Goal: Information Seeking & Learning: Learn about a topic

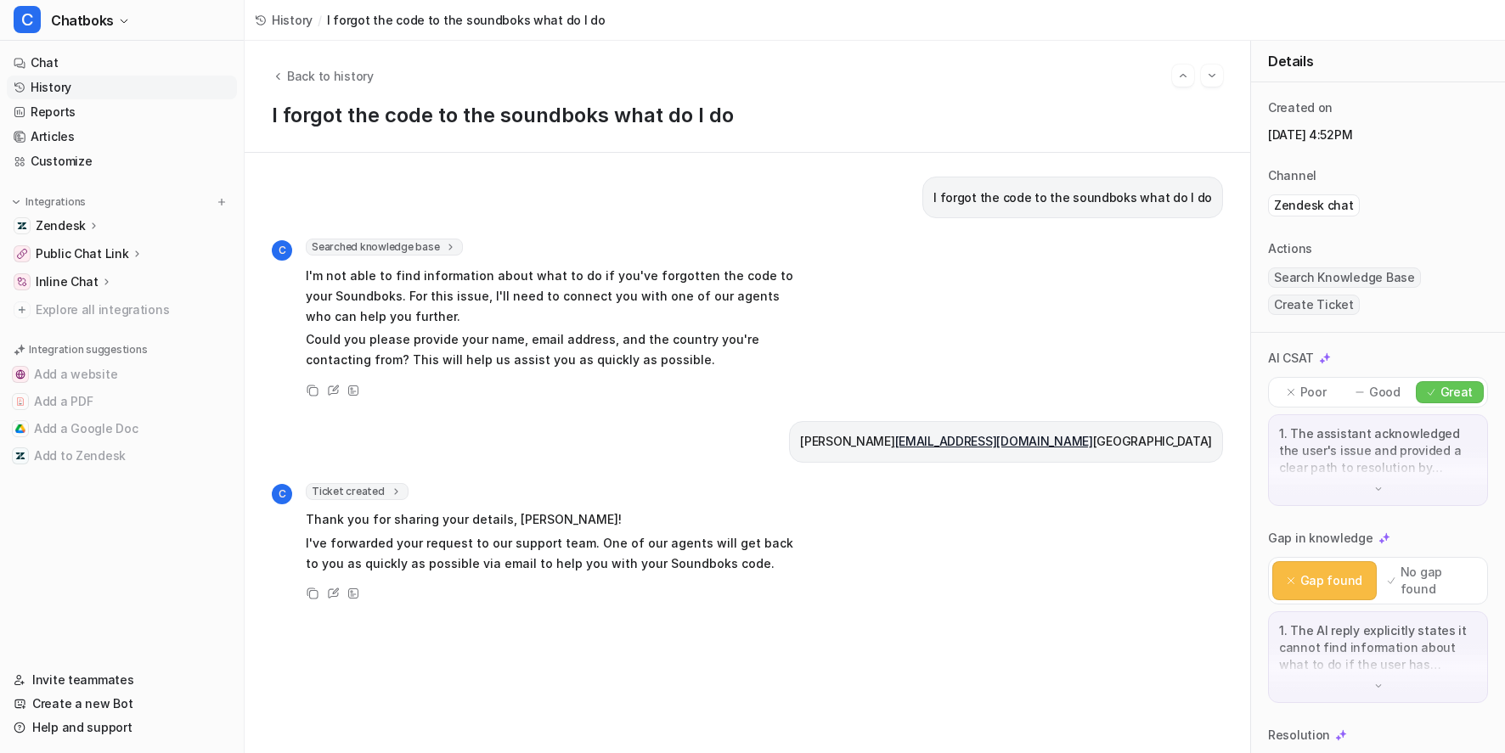
click at [372, 70] on div "Back to history I forgot the code to the soundboks what do I do" at bounding box center [747, 97] width 1005 height 112
click at [372, 76] on span "Back to history" at bounding box center [330, 76] width 87 height 18
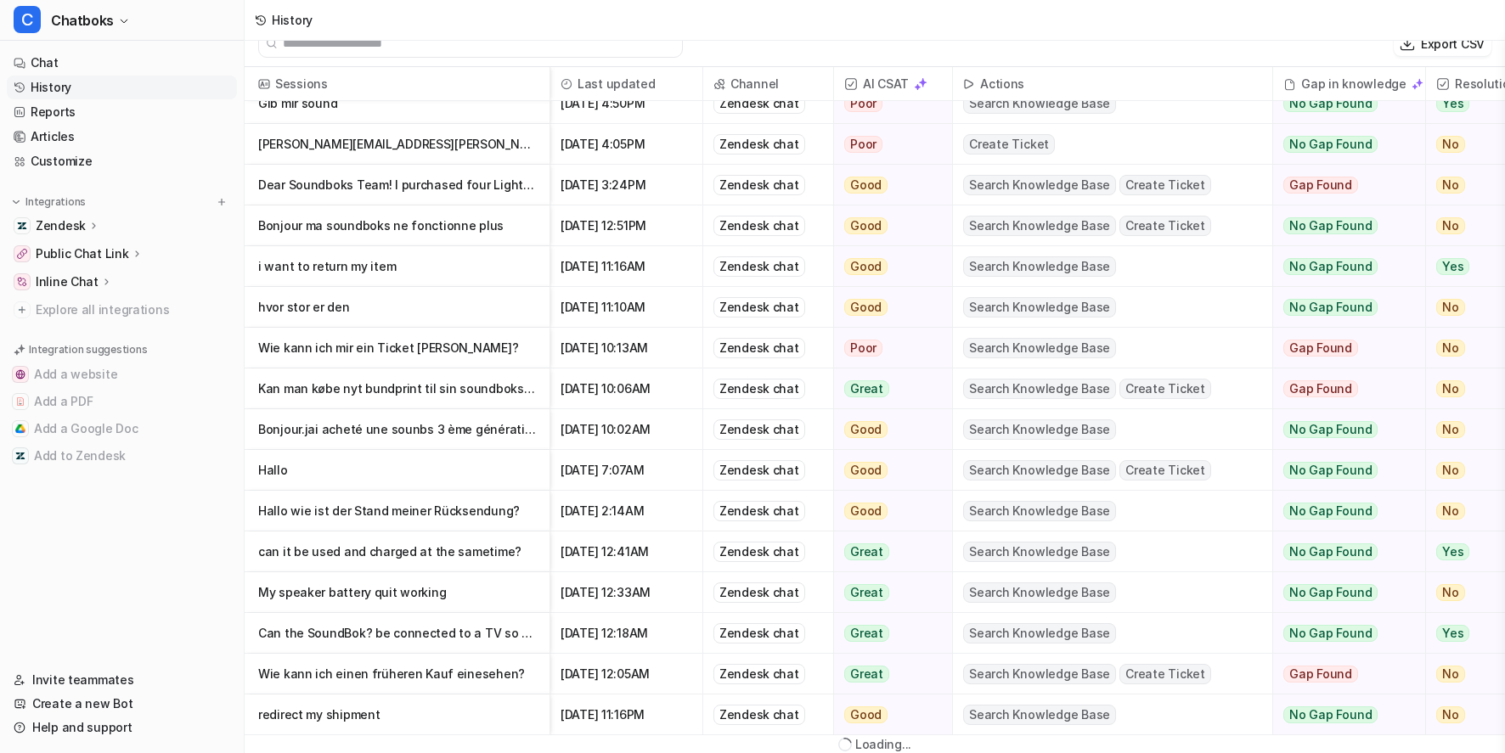
scroll to position [19, 0]
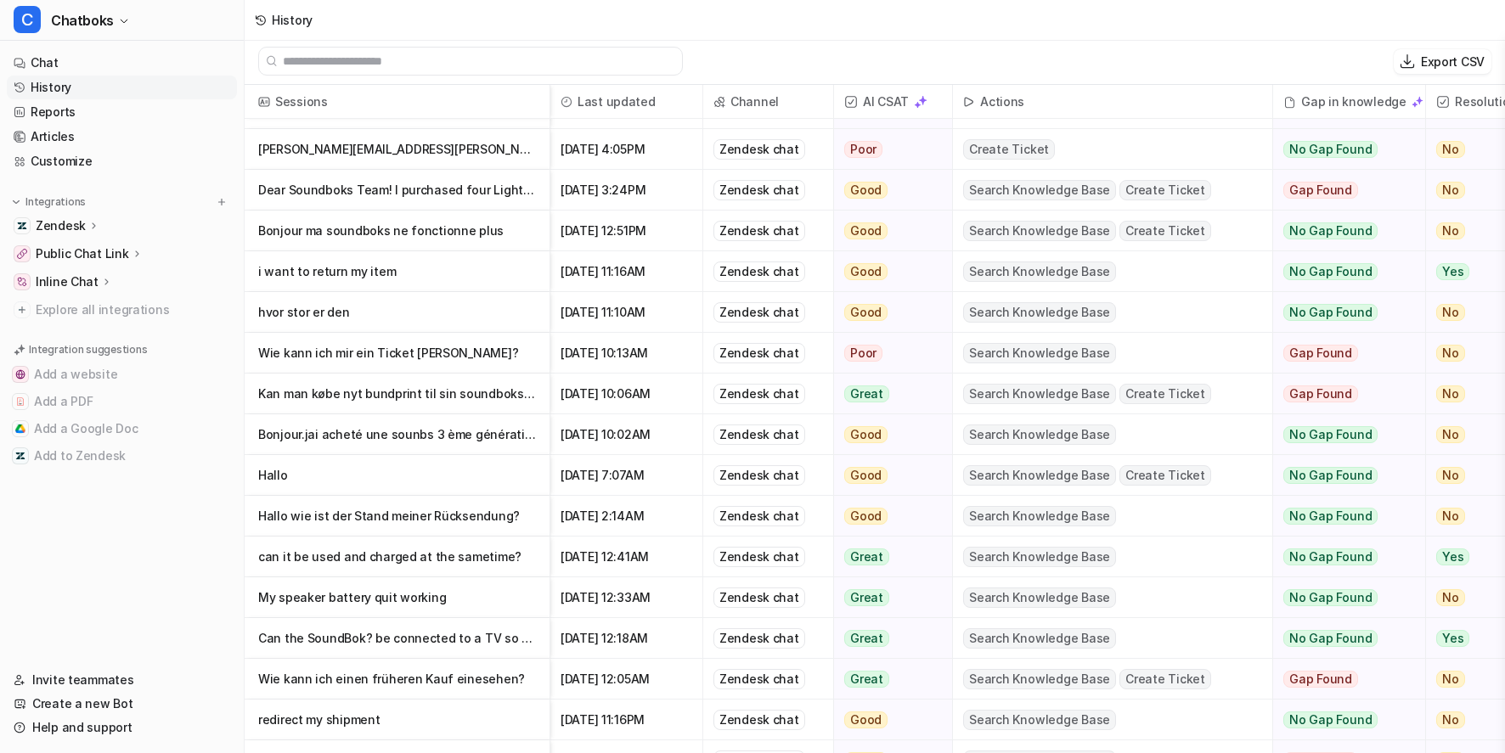
click at [521, 643] on p "Can the SoundBok? be connected to a TV so the TV sound can go through the Sound…" at bounding box center [397, 638] width 278 height 41
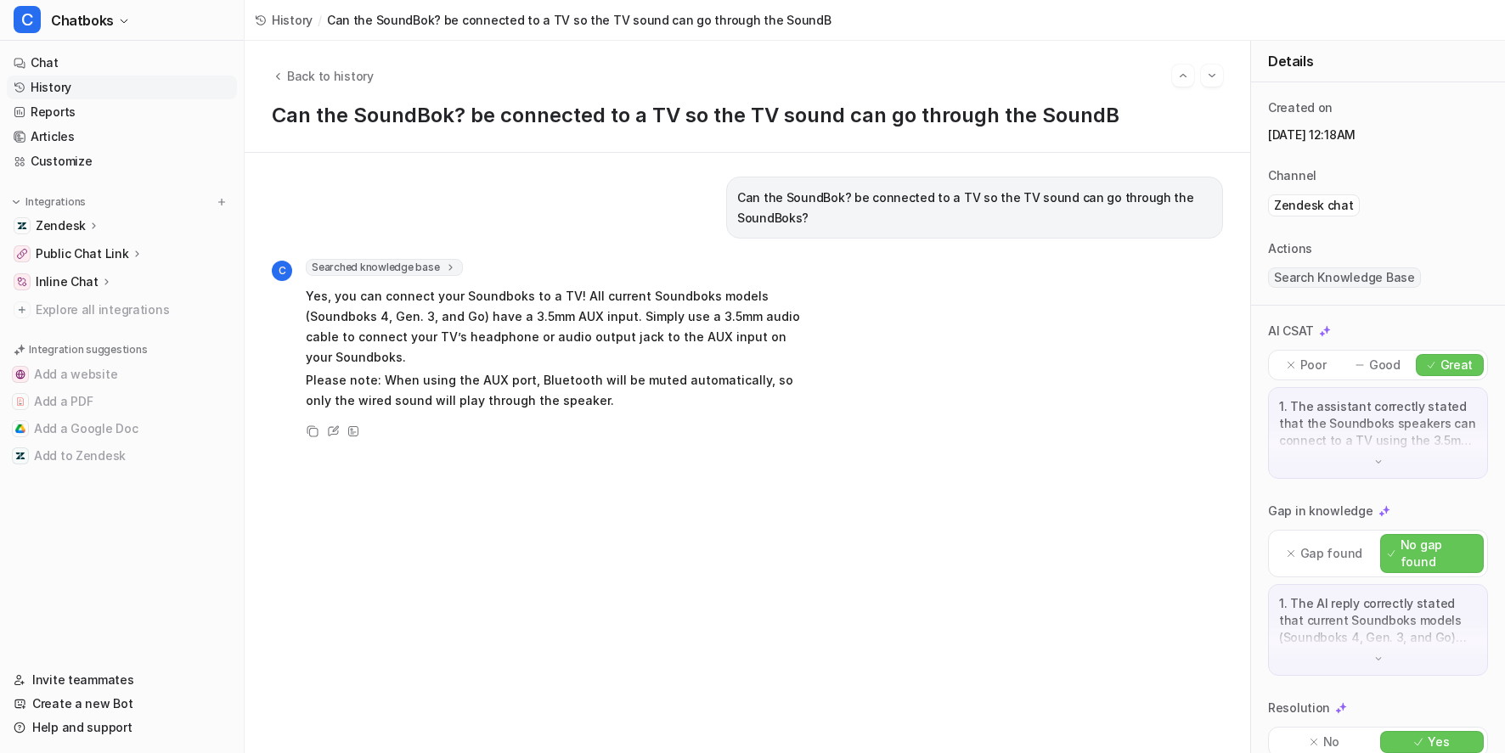
click at [402, 65] on div "Back to history" at bounding box center [747, 76] width 951 height 22
click at [374, 83] on span "Back to history" at bounding box center [330, 76] width 87 height 18
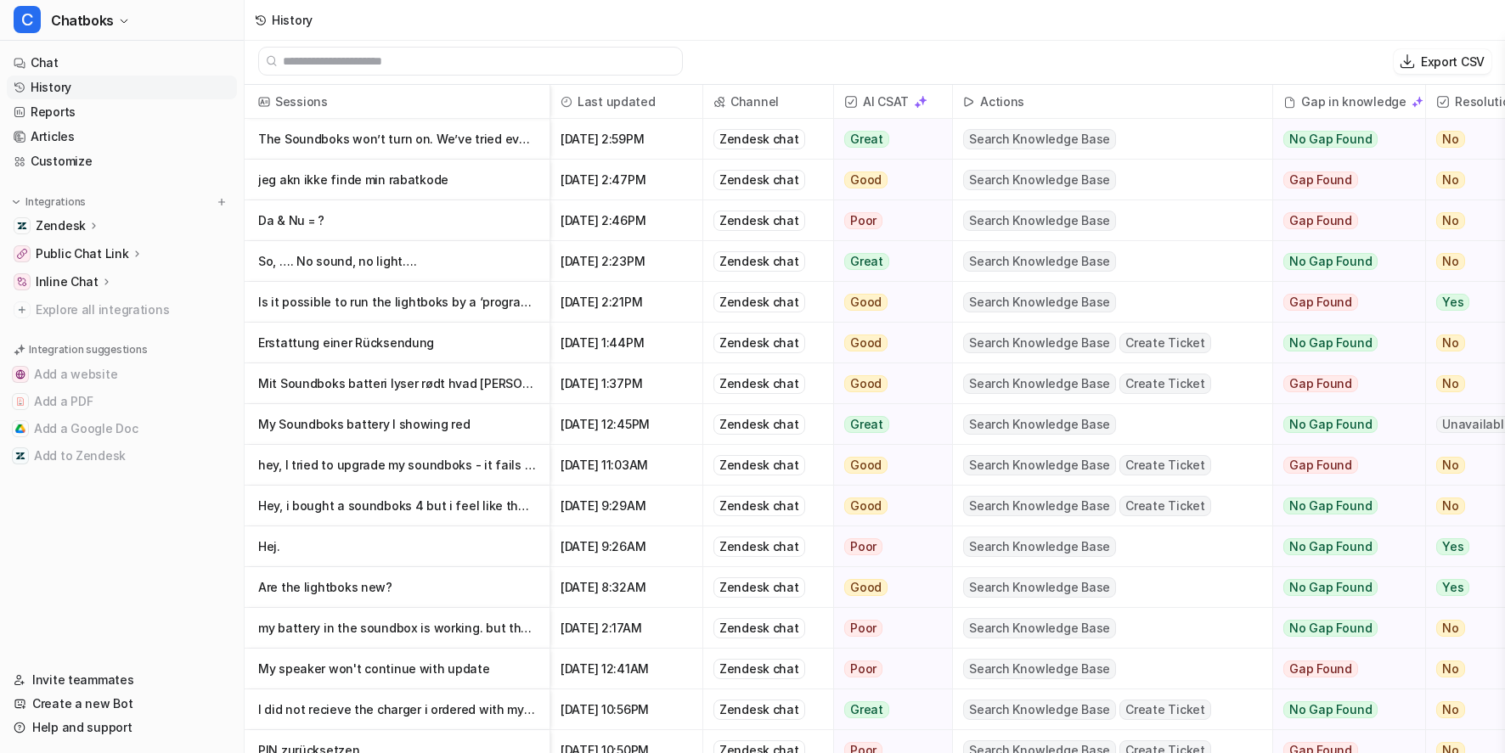
click at [461, 392] on p "Mit Soundboks batteri lyser rødt hvad [PERSON_NAME] jeg, har prøvet at lade den…" at bounding box center [397, 383] width 278 height 41
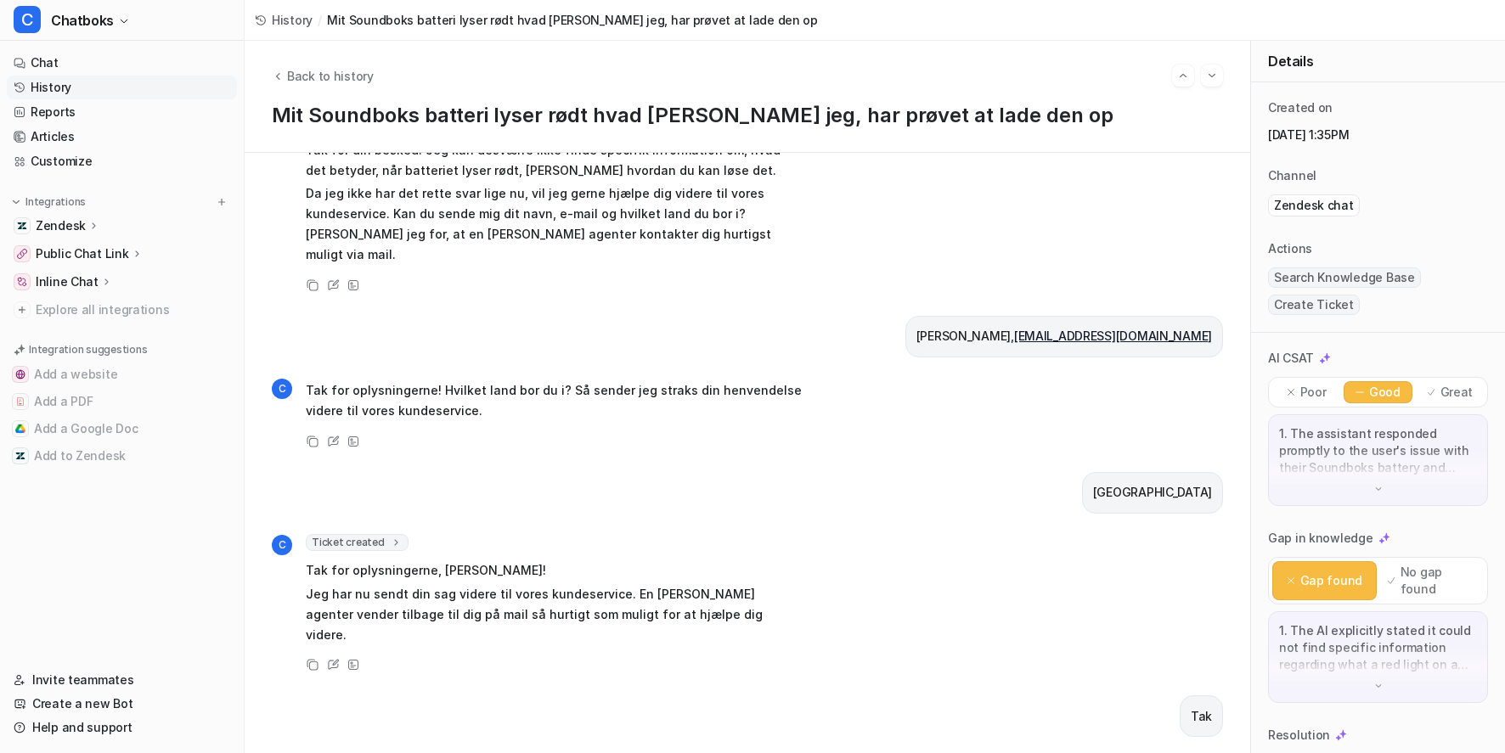
scroll to position [391, 0]
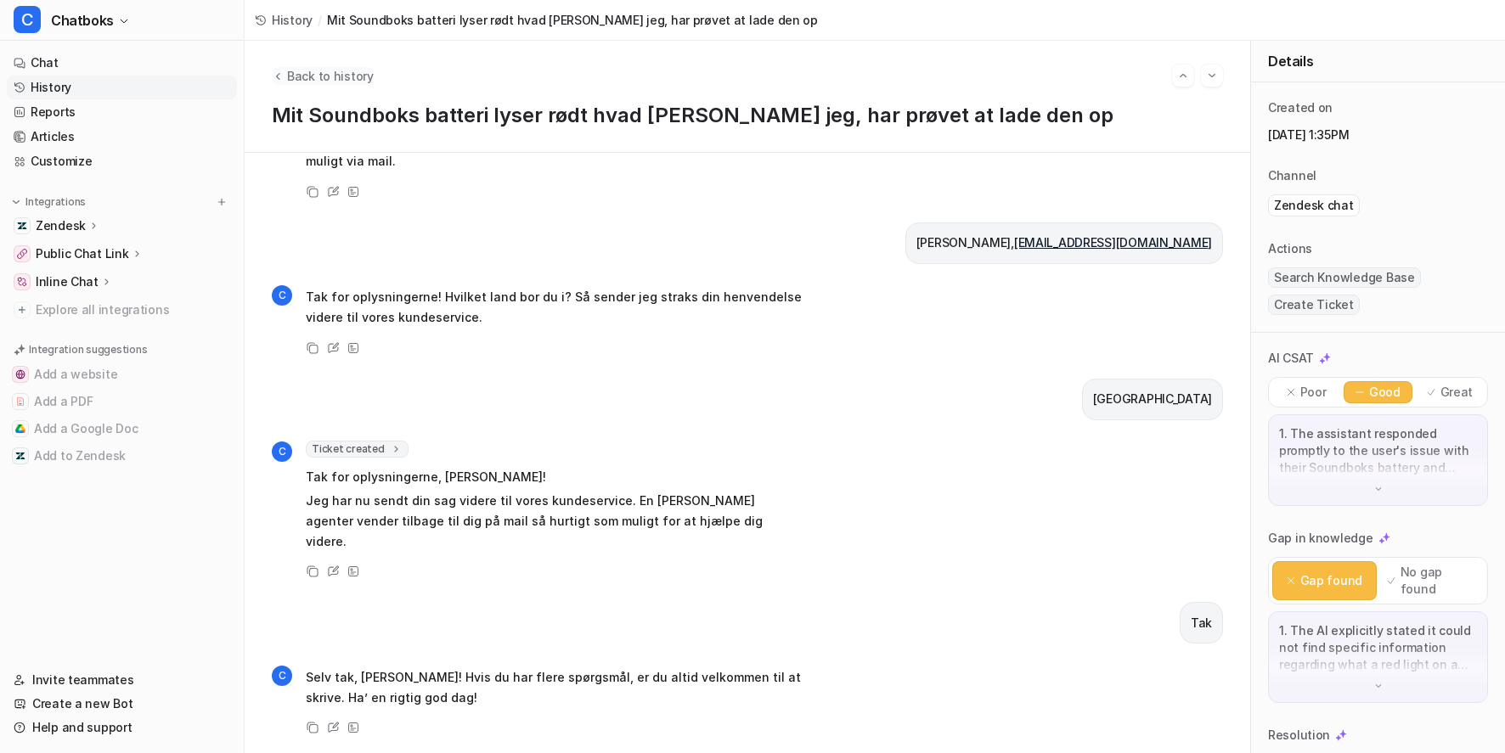
click at [374, 78] on span "Back to history" at bounding box center [330, 76] width 87 height 18
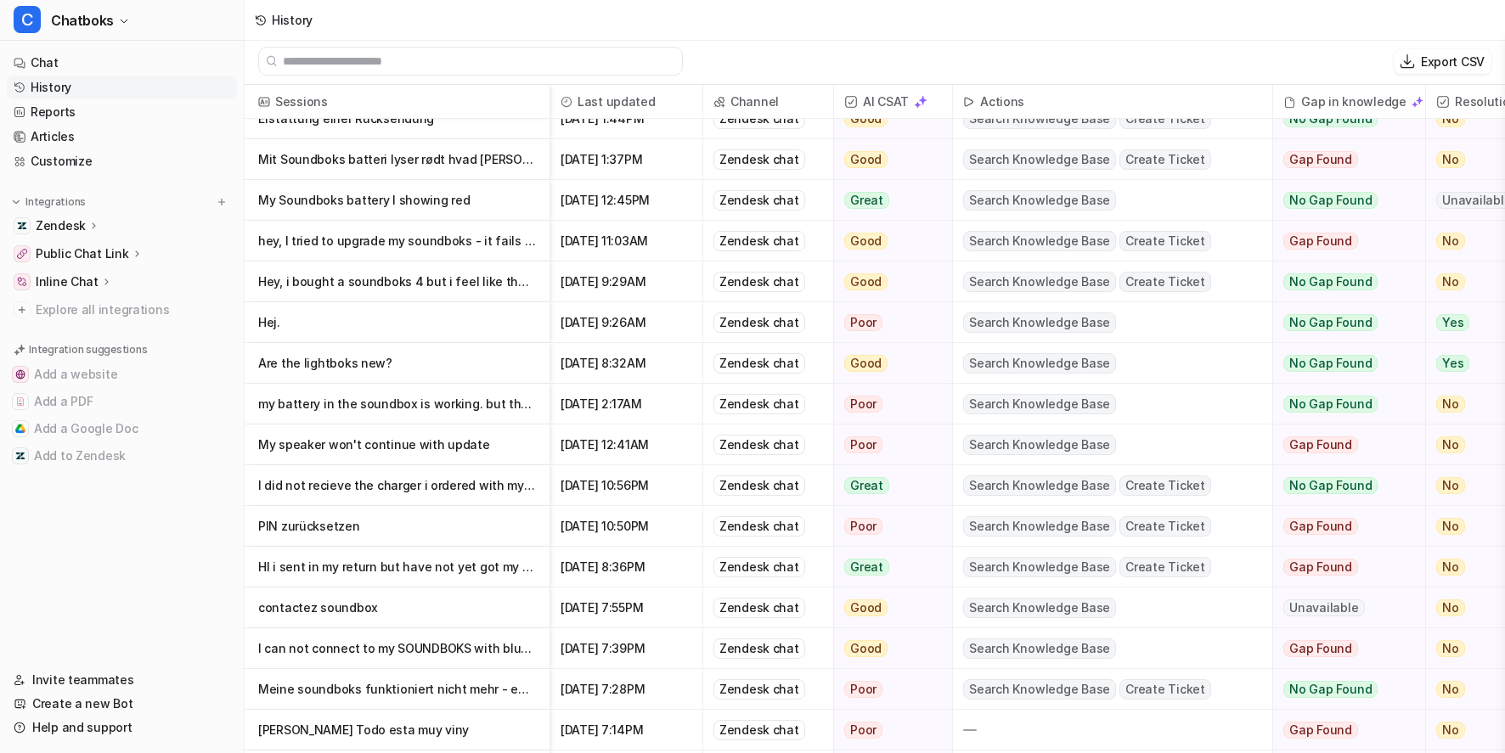
scroll to position [555, 0]
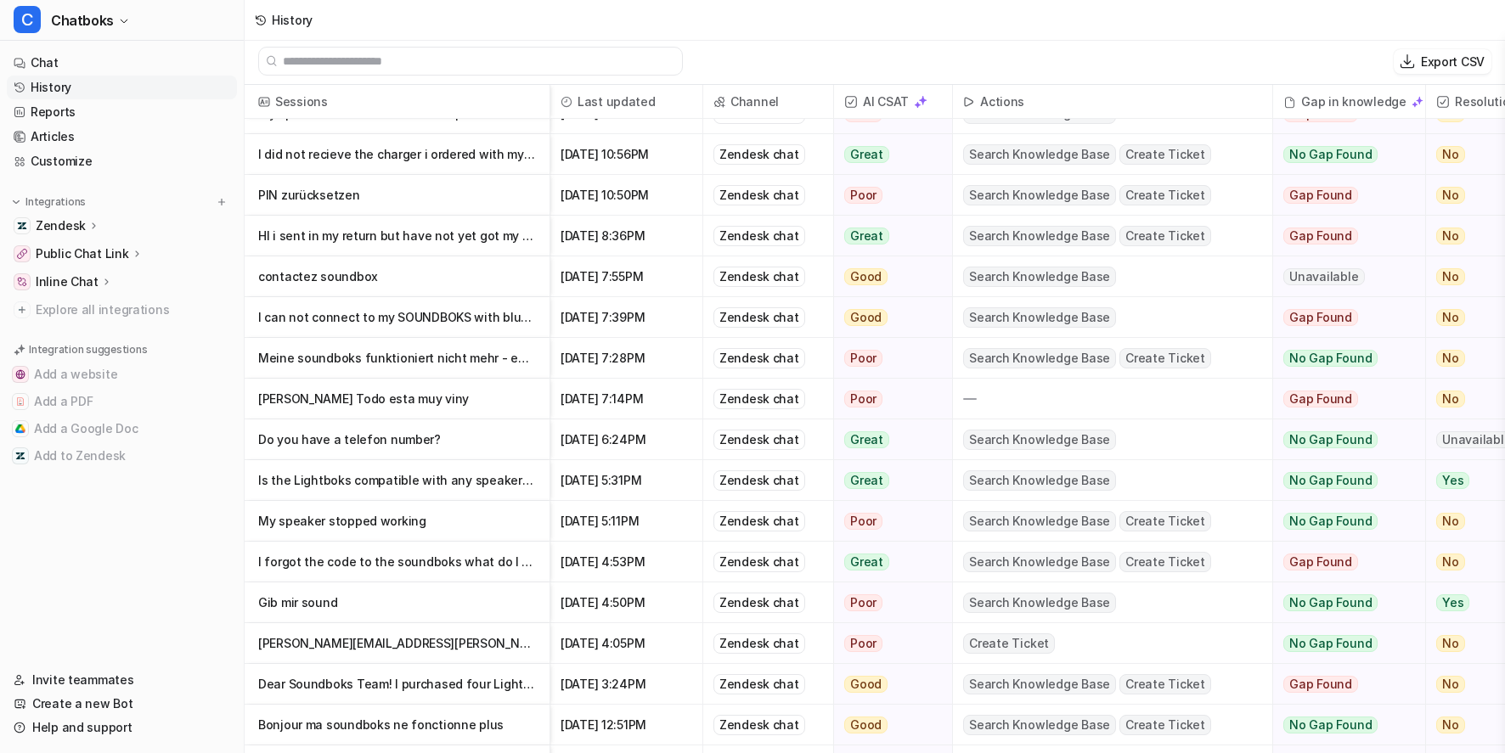
click at [480, 433] on p "Do you have a telefon number?" at bounding box center [397, 439] width 278 height 41
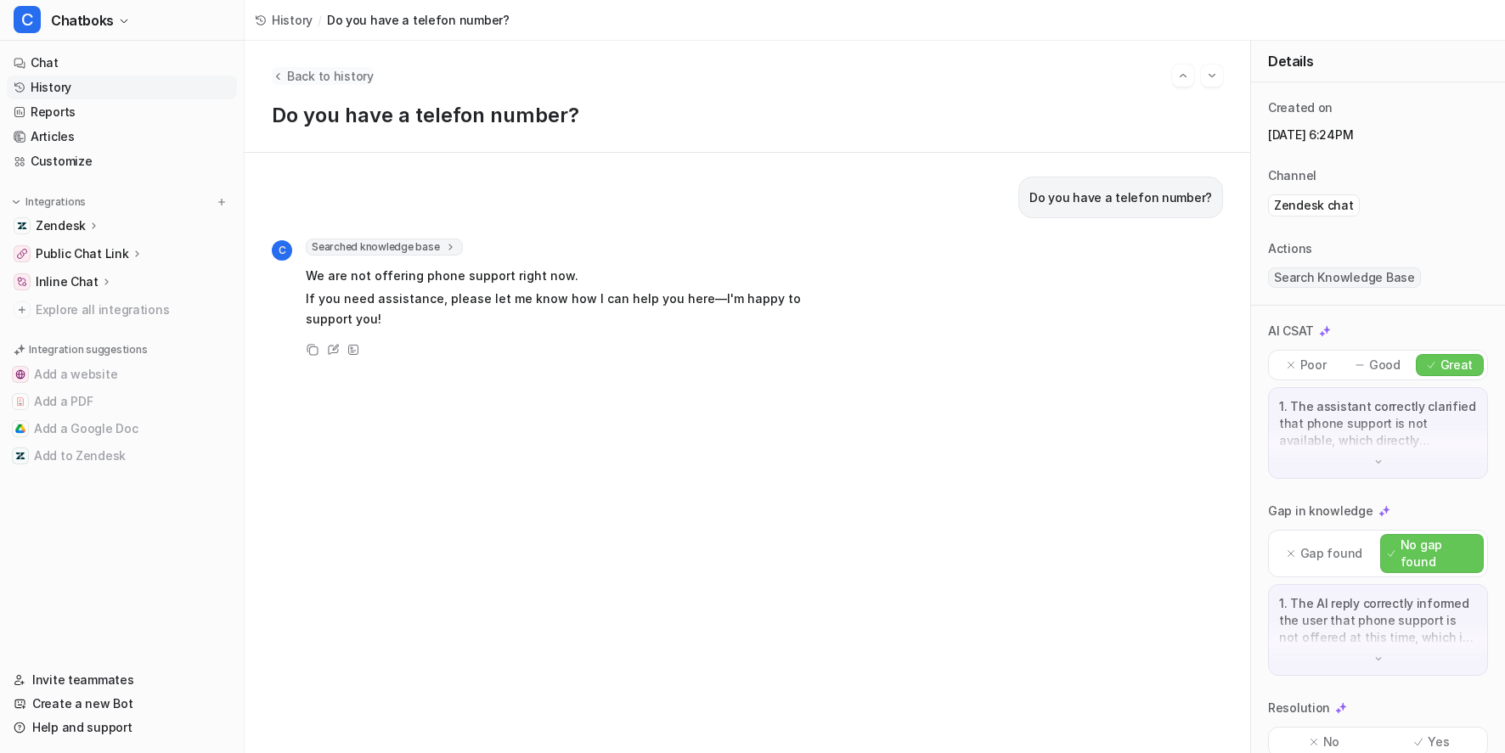
click at [370, 72] on span "Back to history" at bounding box center [330, 76] width 87 height 18
